Goal: Task Accomplishment & Management: Manage account settings

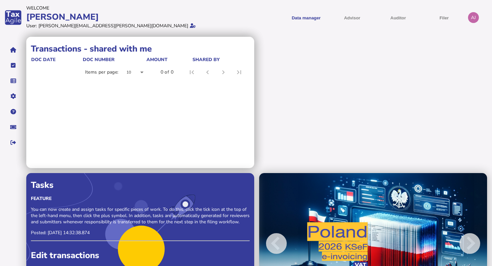
click at [475, 16] on div "AJ" at bounding box center [473, 17] width 11 height 11
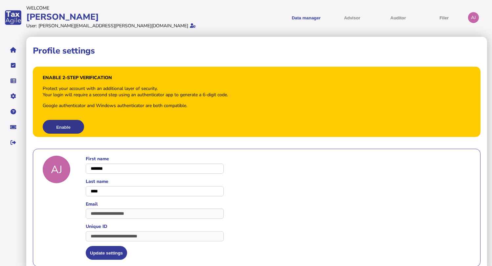
click at [69, 126] on button "Enable" at bounding box center [63, 127] width 41 height 14
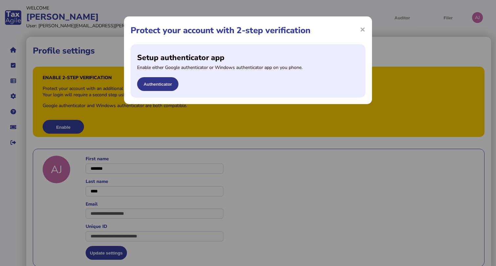
click at [163, 84] on button "Authenticator" at bounding box center [157, 84] width 41 height 14
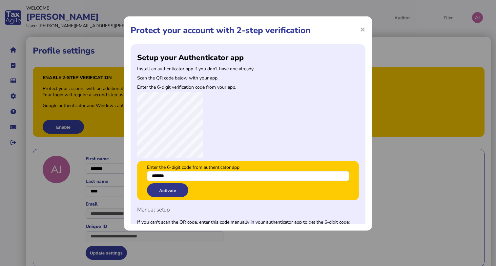
type input "*******"
click at [166, 192] on button "Activate" at bounding box center [167, 190] width 41 height 14
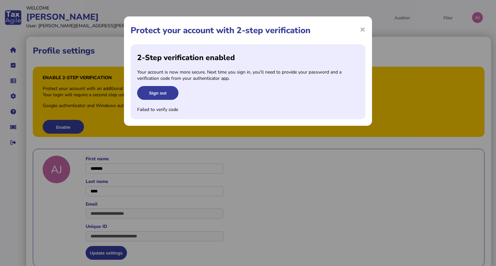
click at [172, 111] on div "Failed to verify code" at bounding box center [248, 109] width 222 height 6
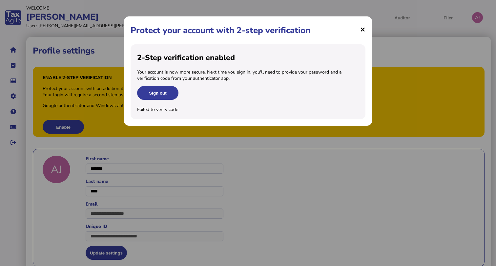
click at [362, 30] on span "×" at bounding box center [363, 29] width 6 height 12
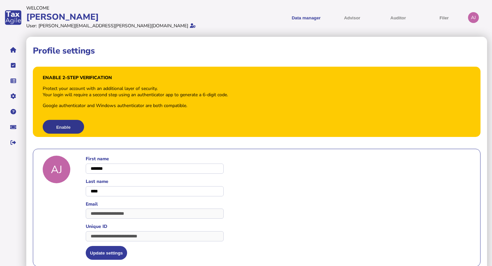
click at [64, 133] on button "Enable" at bounding box center [63, 127] width 41 height 14
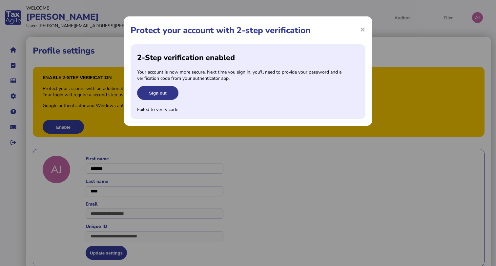
click at [165, 92] on button "Sign out" at bounding box center [157, 93] width 41 height 14
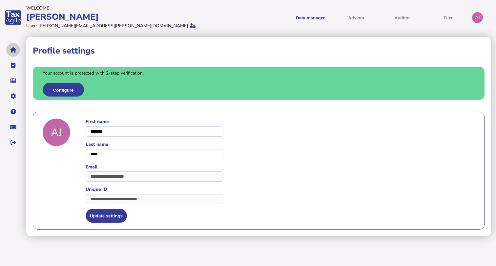
click at [14, 43] on button "navigate application pages" at bounding box center [13, 50] width 14 height 14
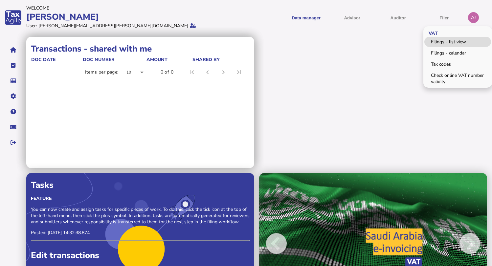
click at [444, 43] on link "Filings - list view" at bounding box center [457, 42] width 67 height 10
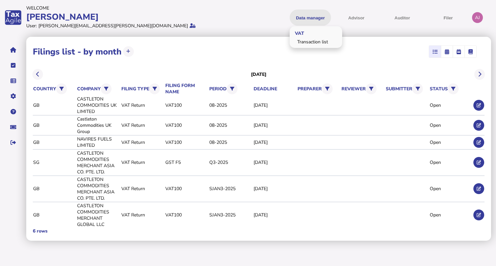
click at [313, 20] on button "Data manager" at bounding box center [310, 18] width 41 height 16
click at [248, 12] on header "Welcome Allison User: allison.jung@cci.com Data manager VAT Transaction list Ad…" at bounding box center [258, 17] width 464 height 29
